Goal: Task Accomplishment & Management: Manage account settings

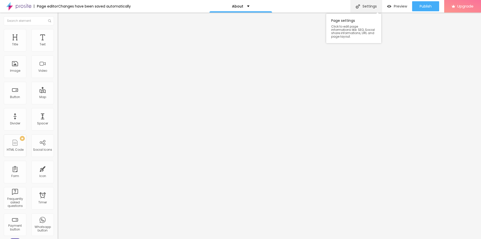
click at [368, 7] on div "Settings" at bounding box center [365, 6] width 31 height 13
drag, startPoint x: 220, startPoint y: 110, endPoint x: 153, endPoint y: 112, distance: 66.4
paste input "Perforan Potenzmittel Kaufen Günstige Angebote oder Apotheke? Tests Vergleichen"
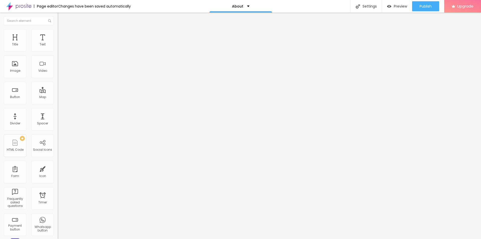
scroll to position [0, 15]
type input "Perforan Potenzmittel Kaufen Günstige Angebote oder Apotheke? Tests Vergleichen"
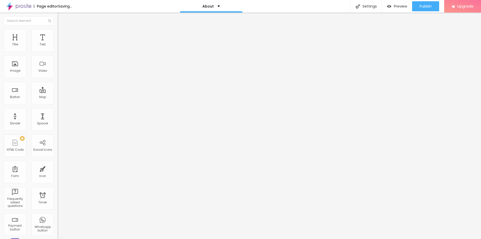
click at [58, 43] on span "Change image" at bounding box center [71, 41] width 27 height 4
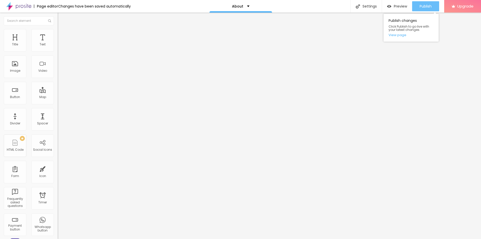
click at [423, 7] on span "Publish" at bounding box center [425, 6] width 12 height 4
